Goal: Communication & Community: Answer question/provide support

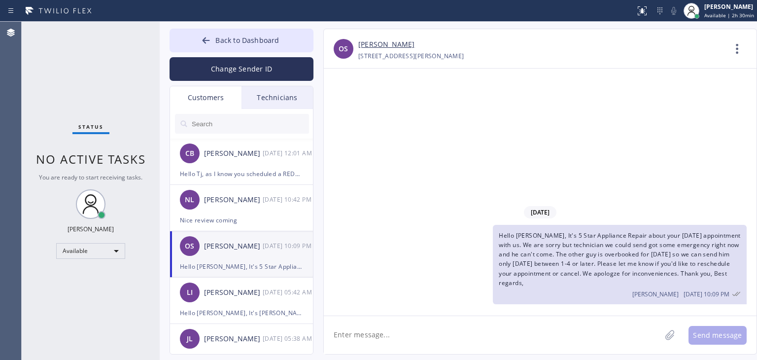
click at [264, 113] on div at bounding box center [242, 124] width 144 height 30
click at [263, 122] on input "text" at bounding box center [250, 124] width 118 height 20
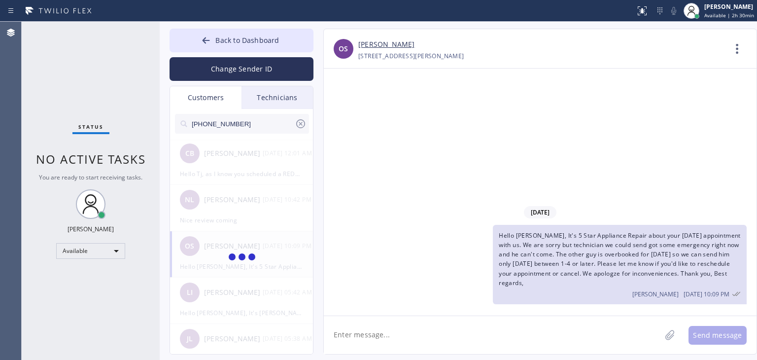
click at [263, 122] on input "(847) 494-8915" at bounding box center [243, 124] width 104 height 20
click at [263, 122] on input "(847) 494-891" at bounding box center [243, 124] width 104 height 20
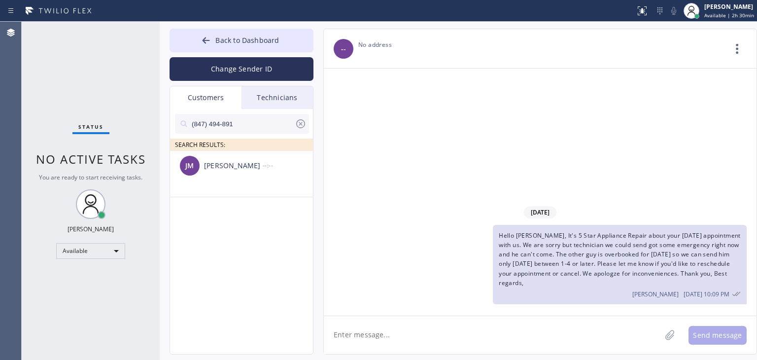
type input "(847) 494-891"
click at [245, 169] on div "[PERSON_NAME]" at bounding box center [233, 165] width 59 height 11
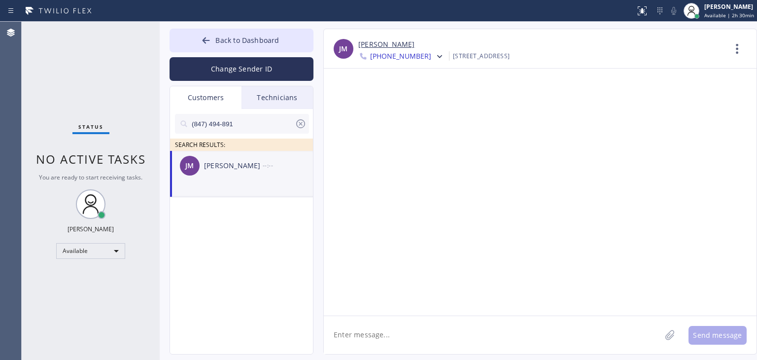
click at [382, 333] on textarea at bounding box center [492, 335] width 337 height 38
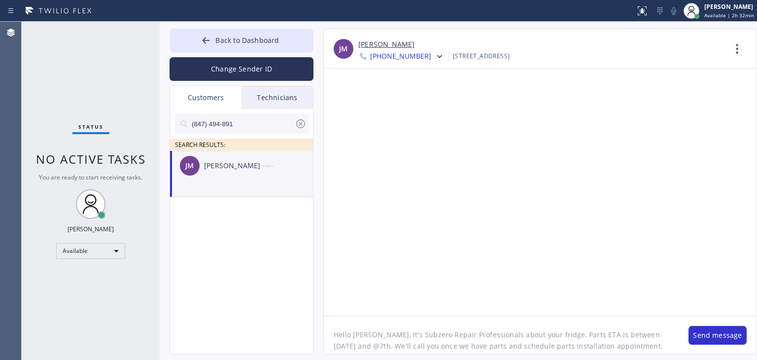
scroll to position [8, 0]
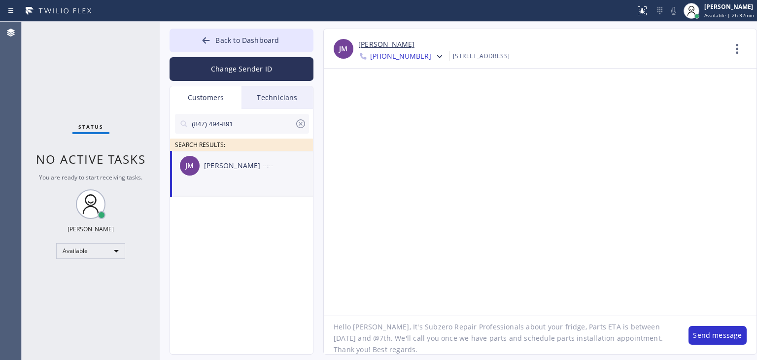
click at [613, 339] on textarea "Hello Jennifer, It's Subzero Repair Professionals about your fridge, Parts ETA …" at bounding box center [501, 335] width 355 height 38
type textarea "Hello [PERSON_NAME], It's Subzero Repair Professionals about your fridge, Parts…"
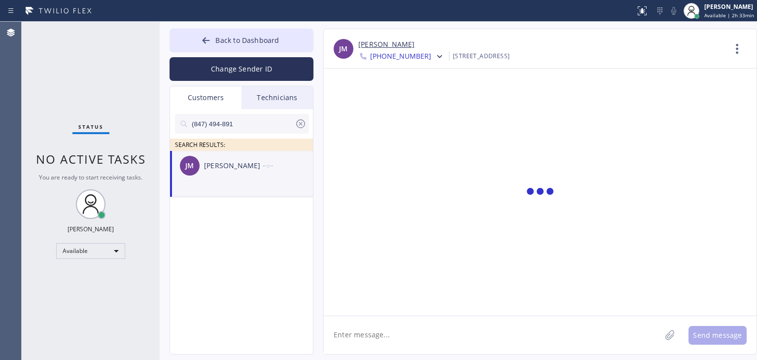
scroll to position [0, 0]
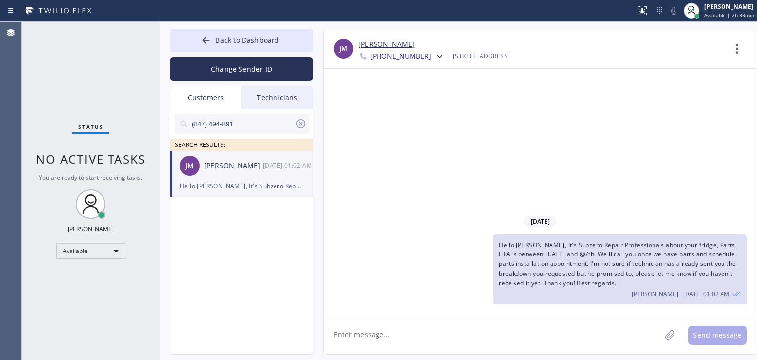
click at [281, 22] on div "Back to Dashboard Change Sender ID Customers Technicians (847) 494-891 SEARCH R…" at bounding box center [459, 191] width 598 height 338
click at [281, 29] on button "Back to Dashboard" at bounding box center [242, 41] width 144 height 24
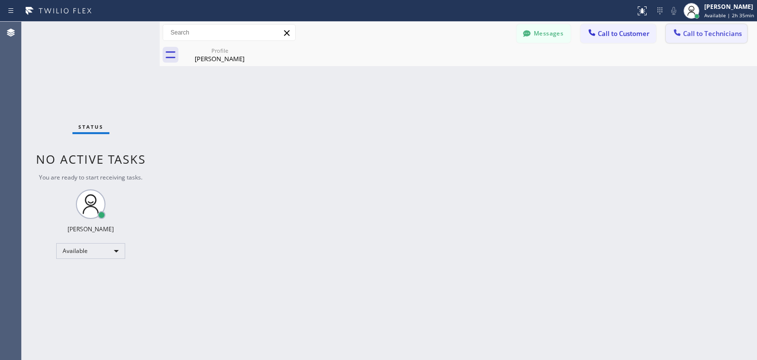
click at [680, 26] on button "Call to Technicians" at bounding box center [706, 33] width 81 height 19
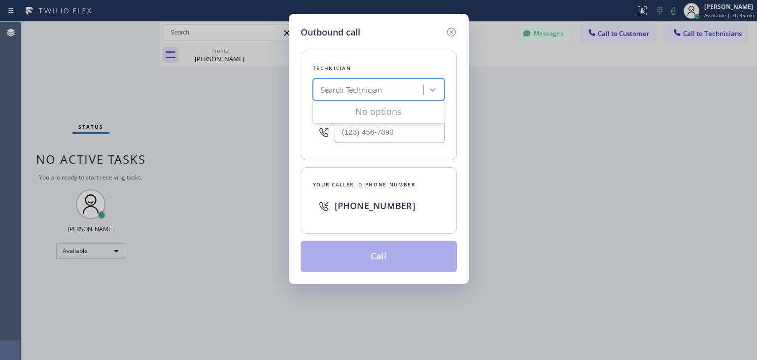
click at [392, 91] on div "Search Technician" at bounding box center [369, 89] width 107 height 17
type input "oliver"
click at [377, 113] on div "Oleg Merkushev" at bounding box center [379, 111] width 132 height 18
type input "(323) 688-8262"
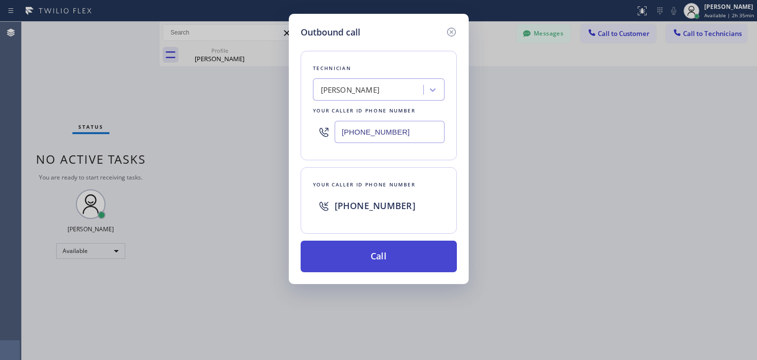
click at [377, 245] on button "Call" at bounding box center [379, 257] width 156 height 32
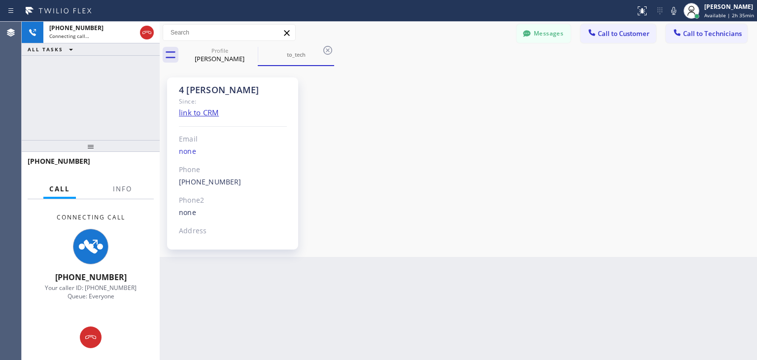
click at [452, 225] on div "4 SF Oliver Since: link to CRM Email none Phone (323) 688-8262 Outbound call Te…" at bounding box center [458, 162] width 593 height 186
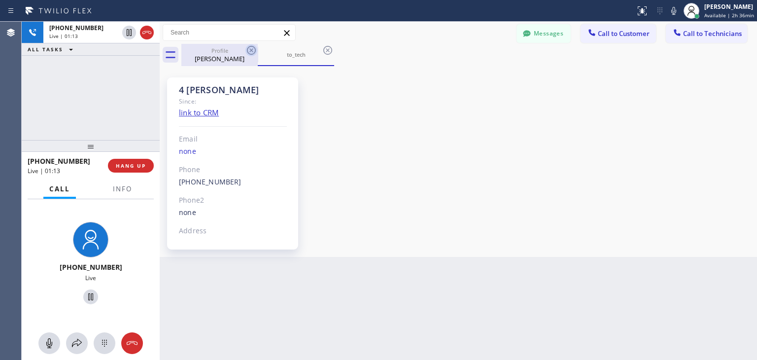
click at [255, 46] on icon at bounding box center [252, 50] width 12 height 12
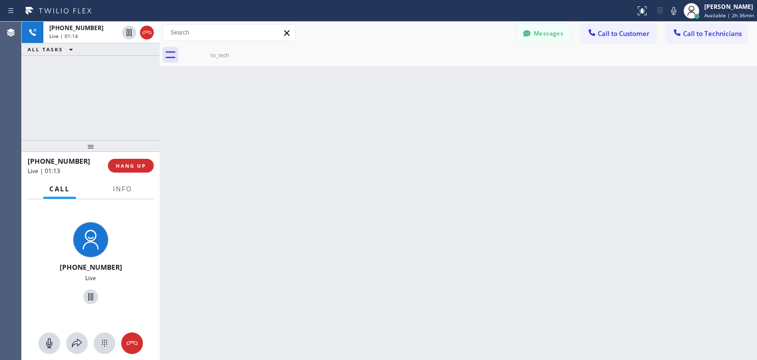
click at [0, 0] on icon at bounding box center [0, 0] width 0 height 0
click at [135, 163] on span "HANG UP" at bounding box center [131, 165] width 30 height 7
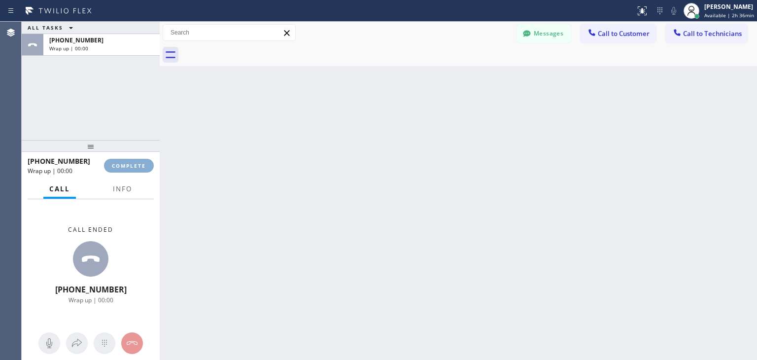
click at [135, 163] on span "COMPLETE" at bounding box center [129, 165] width 34 height 7
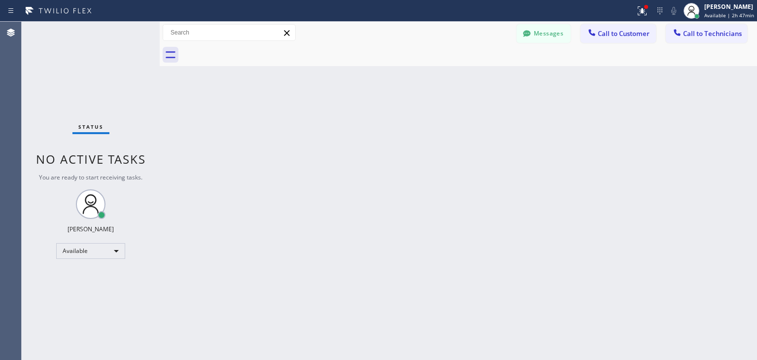
click at [646, 45] on div at bounding box center [469, 55] width 576 height 22
click at [635, 37] on span "Call to Customer" at bounding box center [624, 33] width 52 height 9
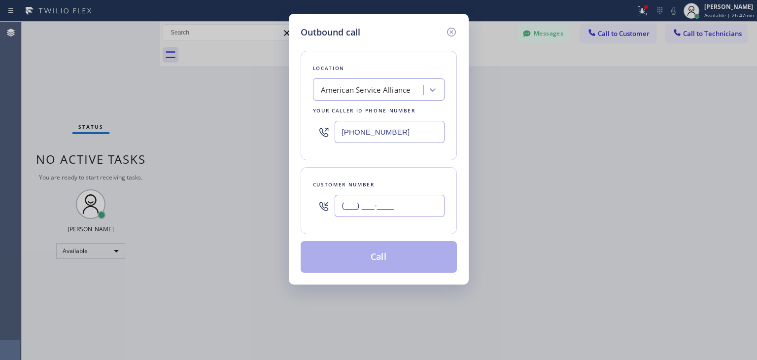
click at [416, 195] on input "(___) ___-____" at bounding box center [390, 206] width 110 height 22
paste input "408) 857-6774"
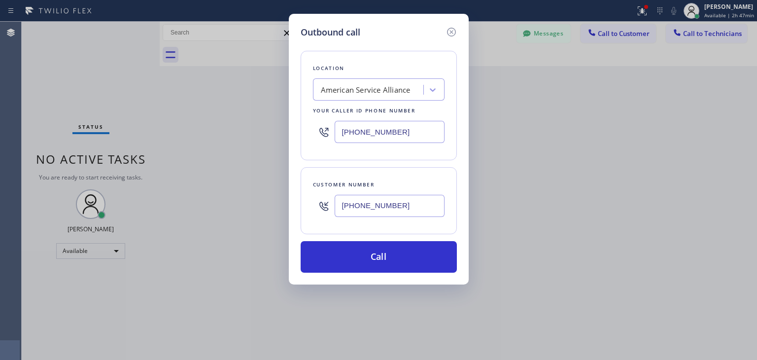
type input "(408) 857-6774"
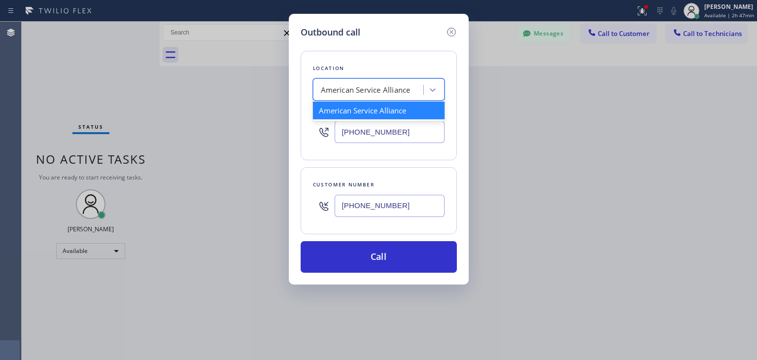
click at [378, 86] on div "American Service Alliance" at bounding box center [366, 89] width 90 height 11
paste input "GE Monogram Repair Professionals"
type input "GE Monogram Repair Professionals"
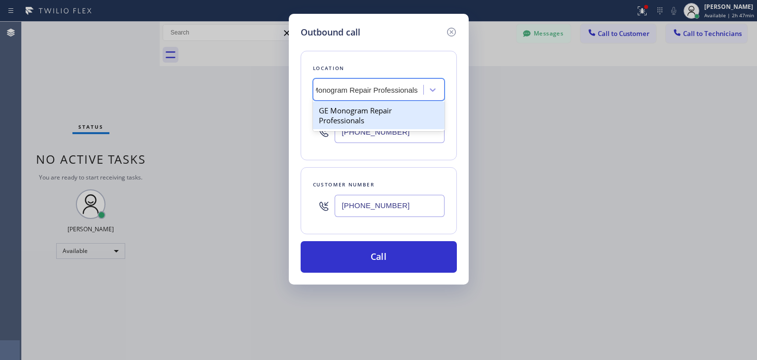
click at [389, 114] on div "GE Monogram Repair Professionals" at bounding box center [379, 116] width 132 height 28
type input "(415) 212-5331"
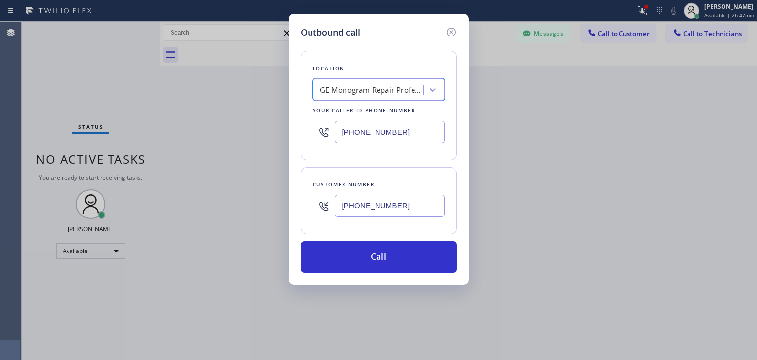
scroll to position [0, 0]
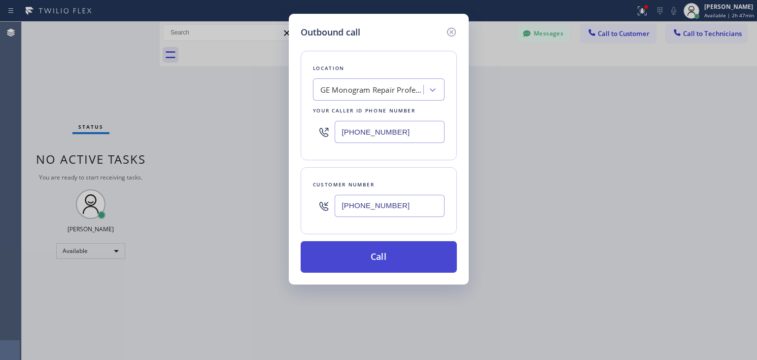
click at [383, 268] on button "Call" at bounding box center [379, 257] width 156 height 32
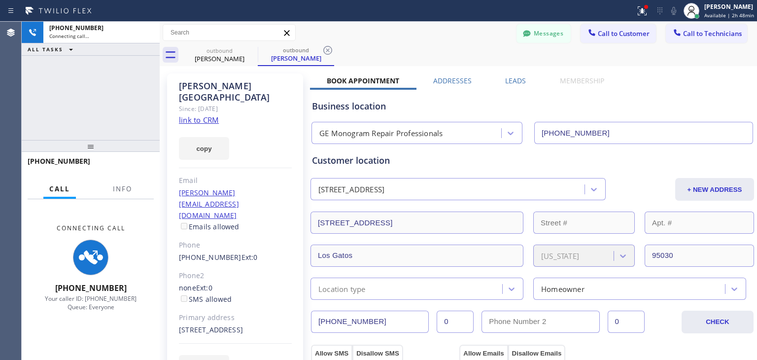
type input "(415) 212-5331"
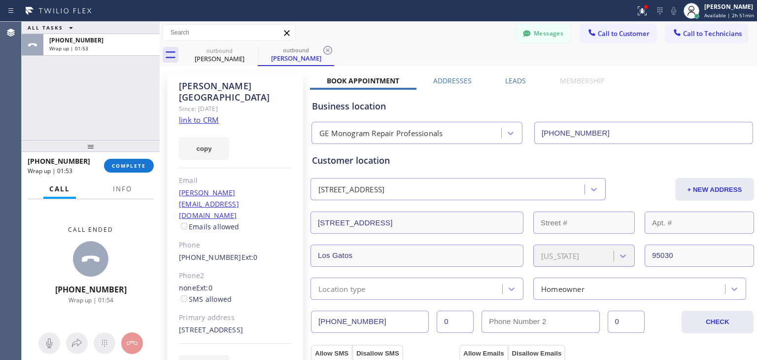
click at [616, 43] on div "Messages Call to Customer Call to Technicians Outbound call Location GE Monogra…" at bounding box center [459, 33] width 598 height 22
click at [620, 40] on button "Call to Customer" at bounding box center [618, 33] width 75 height 19
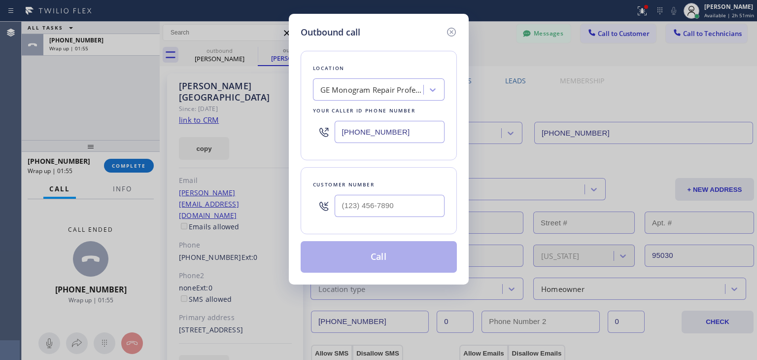
drag, startPoint x: 396, startPoint y: 217, endPoint x: 407, endPoint y: 206, distance: 16.1
click at [407, 206] on div at bounding box center [390, 206] width 110 height 32
click at [407, 206] on input "(___) ___-____" at bounding box center [390, 206] width 110 height 22
paste input "925) 922-2505"
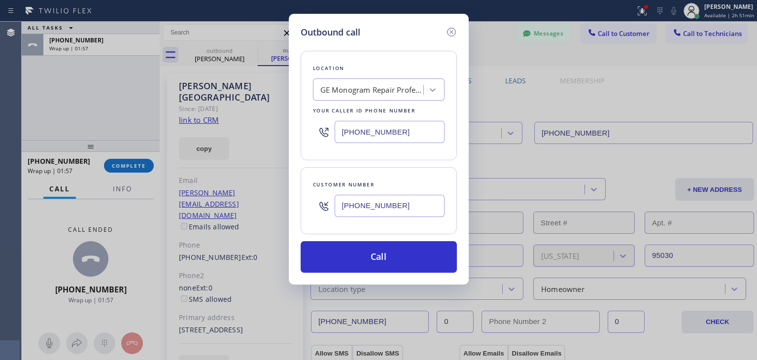
type input "(925) 922-2505"
drag, startPoint x: 402, startPoint y: 103, endPoint x: 405, endPoint y: 96, distance: 7.8
click at [405, 96] on div "Location GE Monogram Repair Professionals Your caller id phone number (415) 212…" at bounding box center [379, 105] width 156 height 109
paste input "5 Star Appliance Repair"
type input "5 Star Appliance Repair"
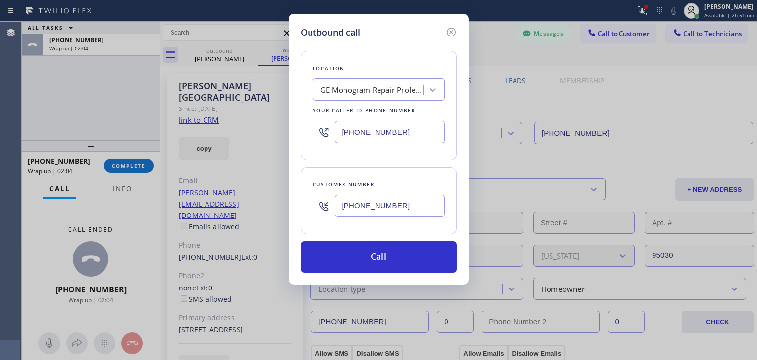
click at [405, 96] on div "GE Monogram Repair Professionals 5 Star Appliance Repair" at bounding box center [379, 89] width 132 height 22
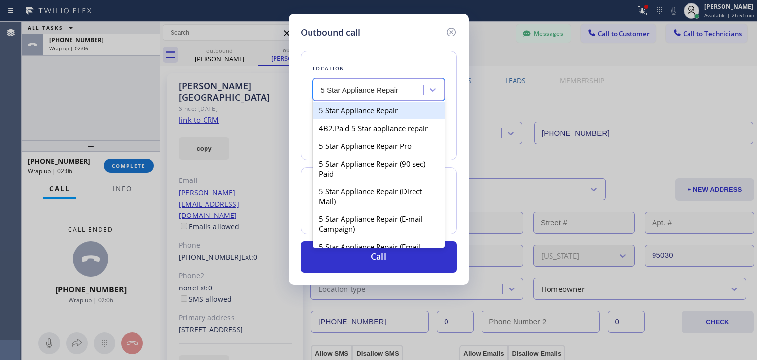
click at [405, 114] on div "5 Star Appliance Repair" at bounding box center [379, 111] width 132 height 18
type input "(855) 731-4952"
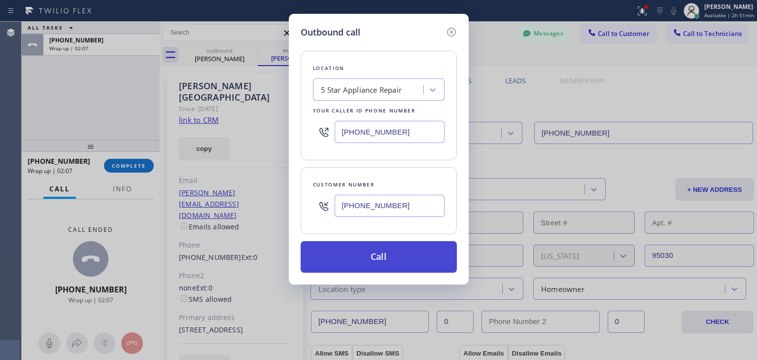
click at [387, 265] on button "Call" at bounding box center [379, 257] width 156 height 32
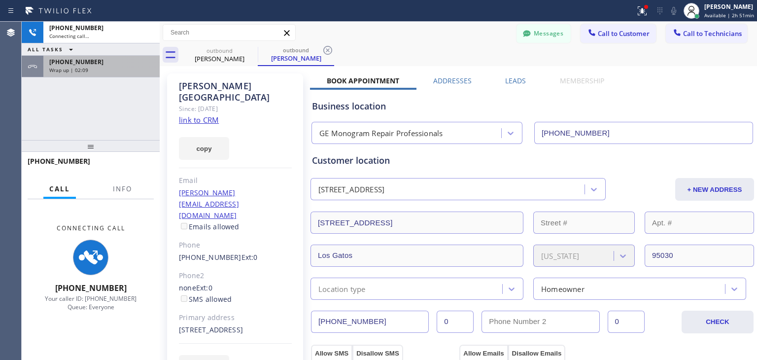
click at [136, 58] on div "+14088576774" at bounding box center [101, 62] width 105 height 8
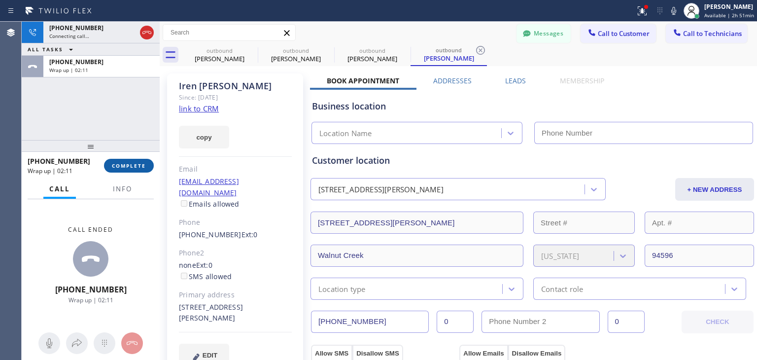
click at [143, 169] on button "COMPLETE" at bounding box center [129, 166] width 50 height 14
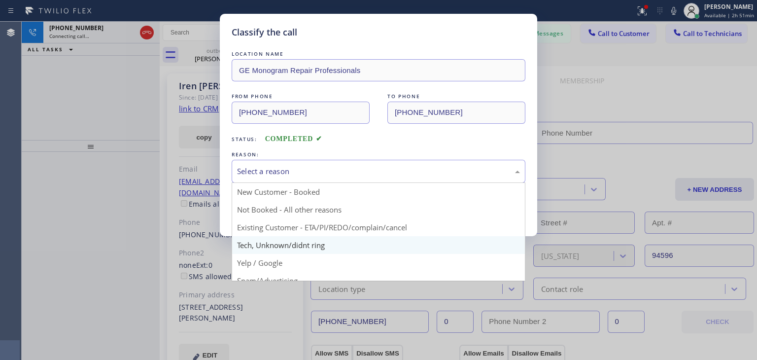
drag, startPoint x: 280, startPoint y: 175, endPoint x: 320, endPoint y: 236, distance: 73.0
click at [320, 183] on div "Select a reason New Customer - Booked Not Booked - All other reasons Existing C…" at bounding box center [379, 171] width 294 height 23
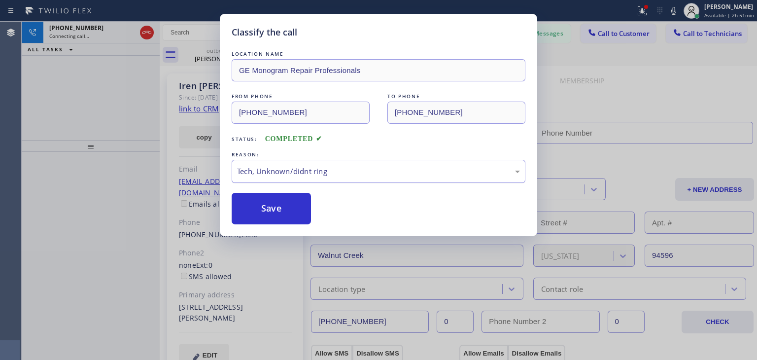
drag, startPoint x: 320, startPoint y: 236, endPoint x: 361, endPoint y: 170, distance: 77.3
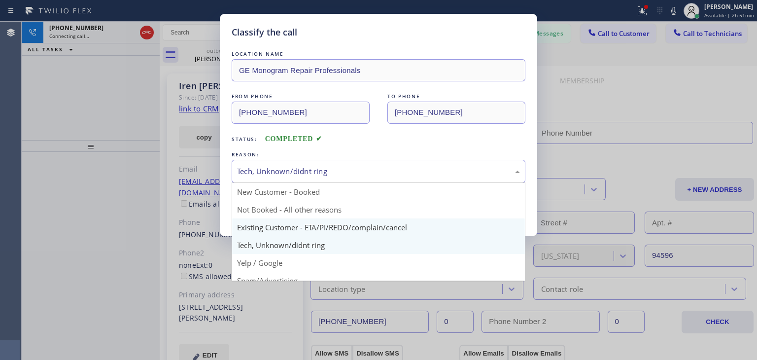
drag, startPoint x: 361, startPoint y: 170, endPoint x: 360, endPoint y: 223, distance: 53.2
click at [360, 183] on div "Tech, Unknown/didnt ring New Customer - Booked Not Booked - All other reasons E…" at bounding box center [379, 171] width 294 height 23
type input "(855) 731-4952"
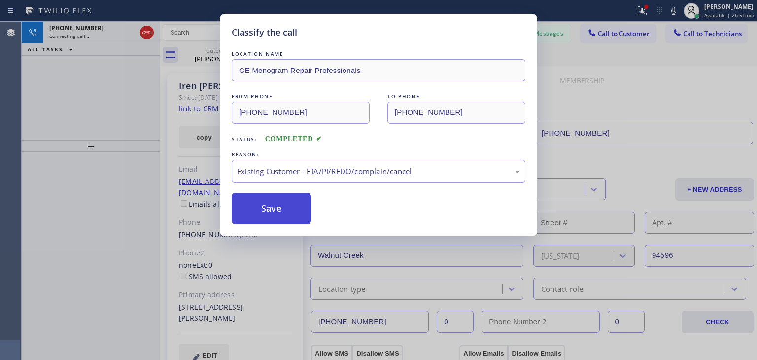
drag, startPoint x: 360, startPoint y: 223, endPoint x: 281, endPoint y: 212, distance: 80.7
click at [281, 212] on button "Save" at bounding box center [271, 209] width 79 height 32
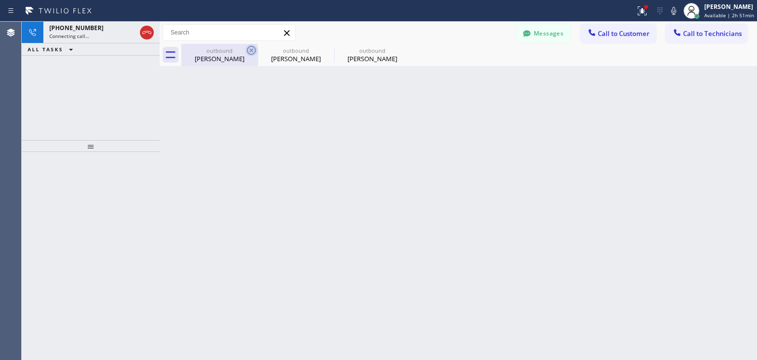
click at [252, 48] on icon at bounding box center [252, 50] width 12 height 12
type input "(855) 731-4952"
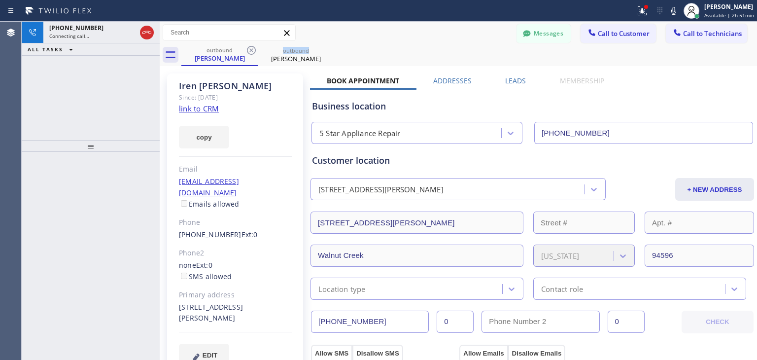
click at [252, 48] on icon at bounding box center [252, 50] width 12 height 12
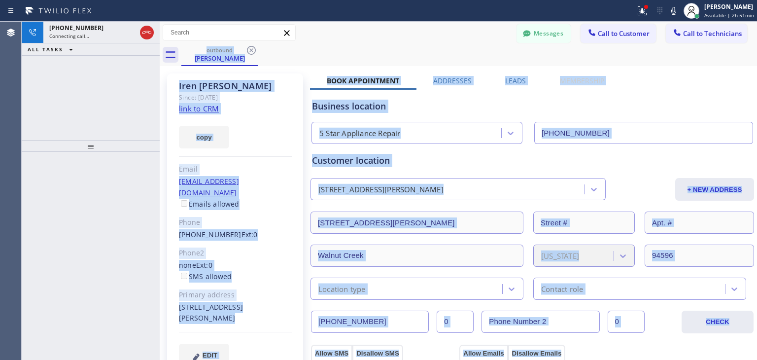
click at [252, 48] on div "outbound Iren Bossert" at bounding box center [469, 55] width 576 height 22
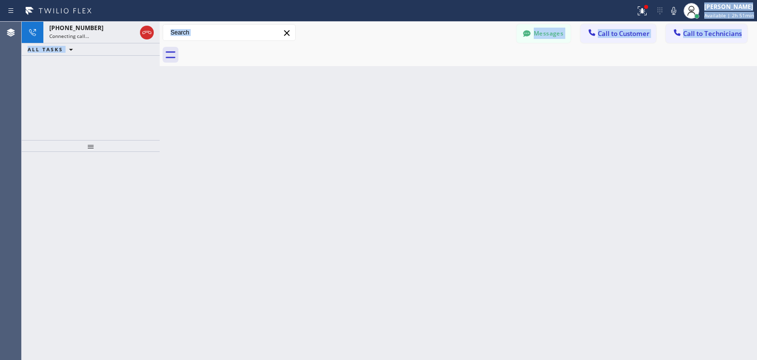
drag, startPoint x: 252, startPoint y: 48, endPoint x: 613, endPoint y: -43, distance: 372.1
click at [613, 0] on html "Status report Issues detected These issues could affect your workflow. Please c…" at bounding box center [378, 180] width 757 height 360
click at [562, 32] on button "Messages" at bounding box center [544, 33] width 54 height 19
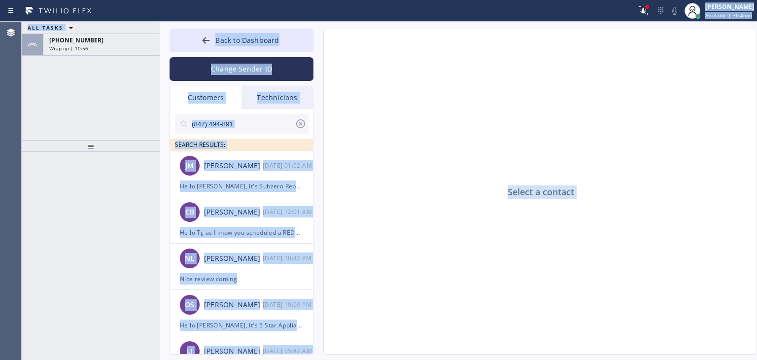
click at [303, 109] on div "(847) 494-891 SEARCH RESULTS:" at bounding box center [242, 130] width 144 height 42
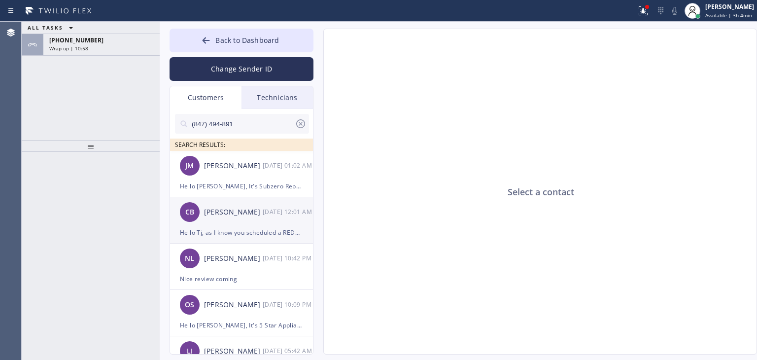
click at [257, 221] on div "CB CJ Bright 09/17 12:01 AM" at bounding box center [242, 212] width 144 height 30
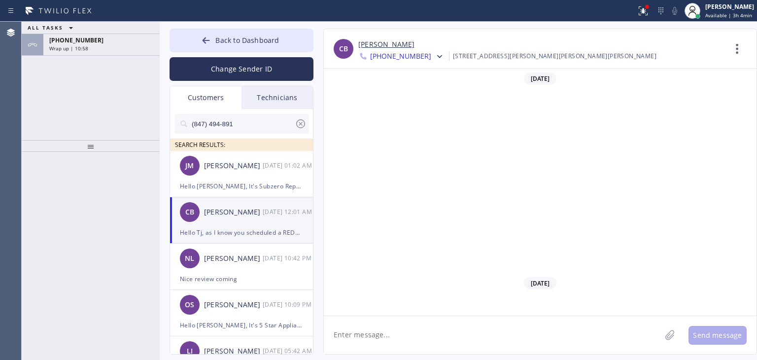
scroll to position [581, 0]
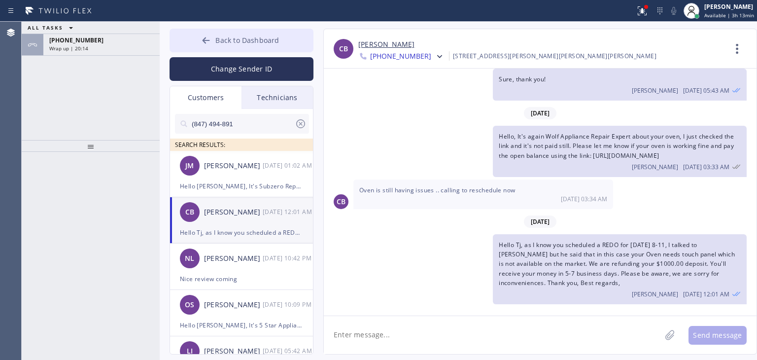
click at [231, 39] on span "Back to Dashboard" at bounding box center [247, 39] width 64 height 9
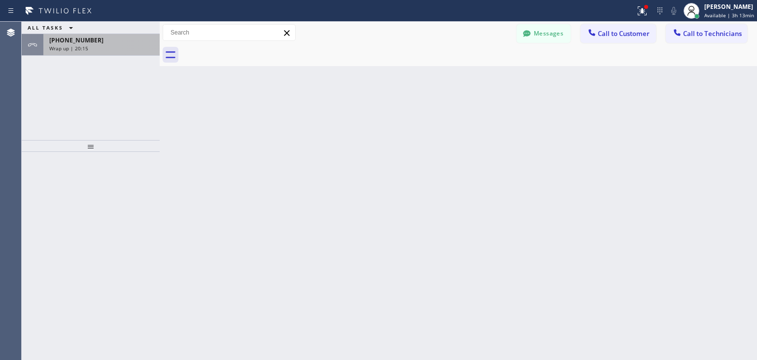
click at [106, 40] on div "+19259222505" at bounding box center [101, 40] width 105 height 8
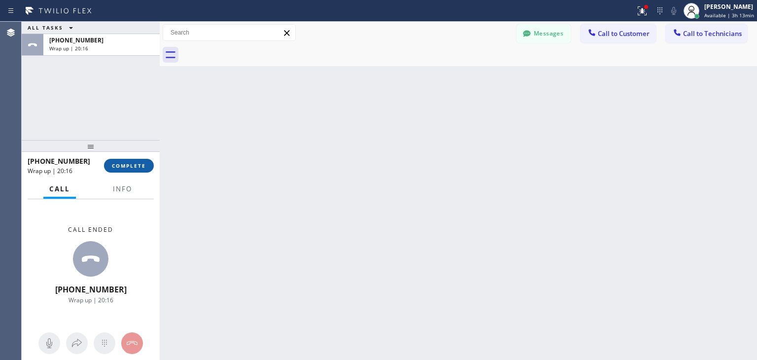
click at [137, 162] on span "COMPLETE" at bounding box center [129, 165] width 34 height 7
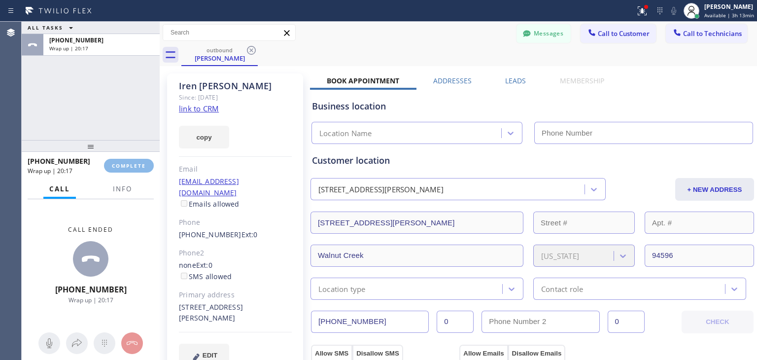
drag, startPoint x: 683, startPoint y: 33, endPoint x: 322, endPoint y: 73, distance: 362.6
type input "(855) 731-4952"
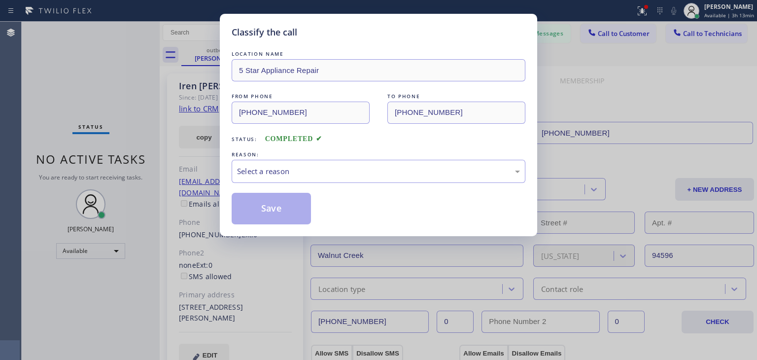
click at [336, 152] on div "REASON:" at bounding box center [379, 154] width 294 height 10
drag, startPoint x: 335, startPoint y: 158, endPoint x: 325, endPoint y: 217, distance: 60.1
click at [325, 217] on div "LOCATION NAME 5 Star Appliance Repair FROM PHONE (855) 731-4952 TO PHONE (925) …" at bounding box center [379, 137] width 294 height 176
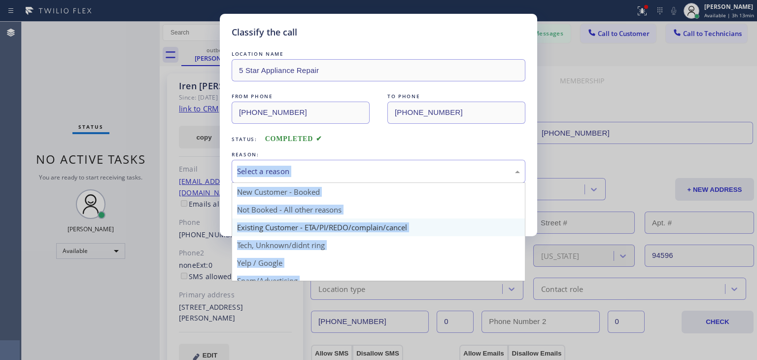
drag, startPoint x: 375, startPoint y: 176, endPoint x: 368, endPoint y: 221, distance: 45.5
click at [368, 183] on div "Select a reason New Customer - Booked Not Booked - All other reasons Existing C…" at bounding box center [379, 171] width 294 height 23
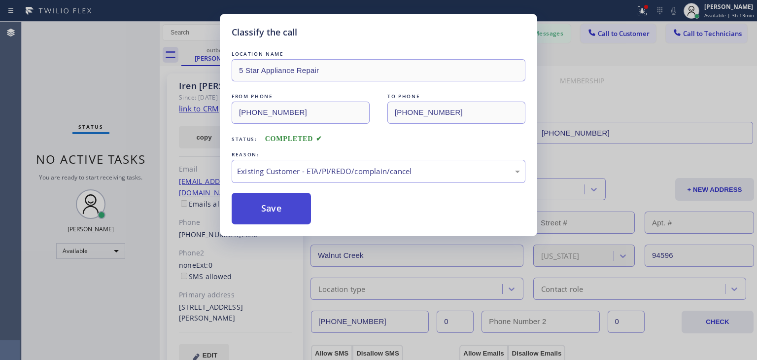
drag, startPoint x: 368, startPoint y: 221, endPoint x: 247, endPoint y: 201, distance: 122.5
click at [247, 201] on button "Save" at bounding box center [271, 209] width 79 height 32
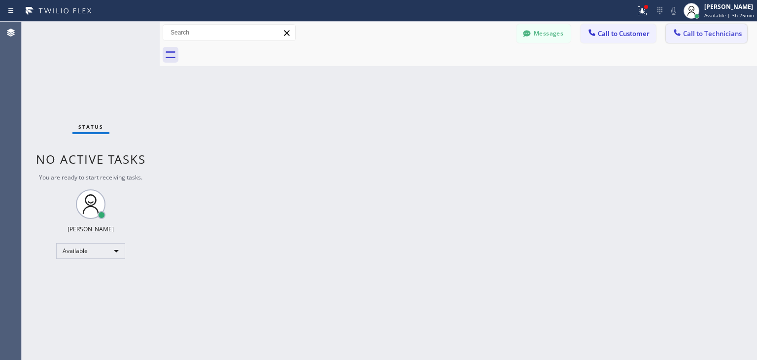
click at [686, 40] on button "Call to Technicians" at bounding box center [706, 33] width 81 height 19
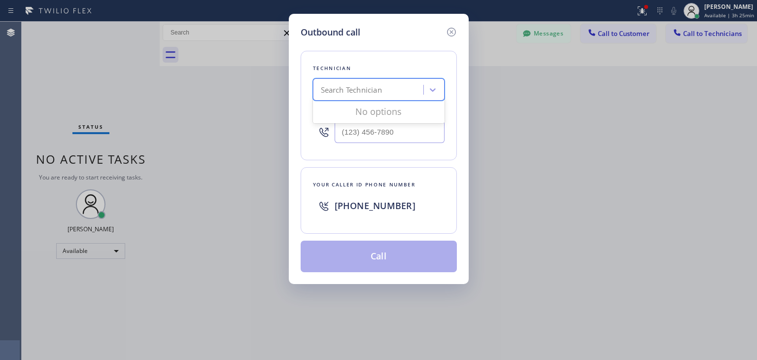
click at [365, 85] on div "Search Technician" at bounding box center [351, 89] width 61 height 11
type input "george"
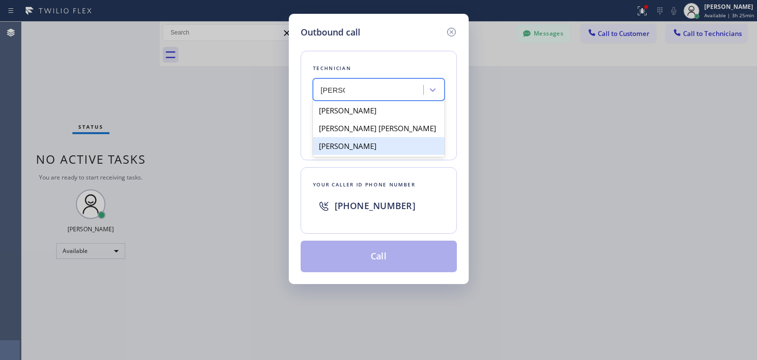
click at [375, 147] on div "George M Jack" at bounding box center [379, 146] width 132 height 18
type input "[PHONE_NUMBER]"
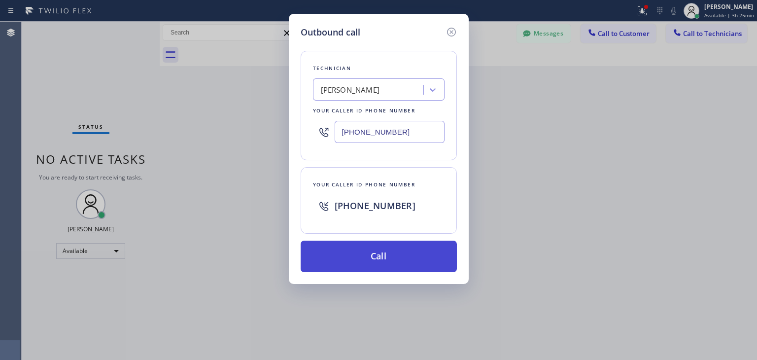
drag, startPoint x: 389, startPoint y: 270, endPoint x: 400, endPoint y: 258, distance: 16.1
click at [400, 258] on button "Call" at bounding box center [379, 257] width 156 height 32
